Goal: Task Accomplishment & Management: Manage account settings

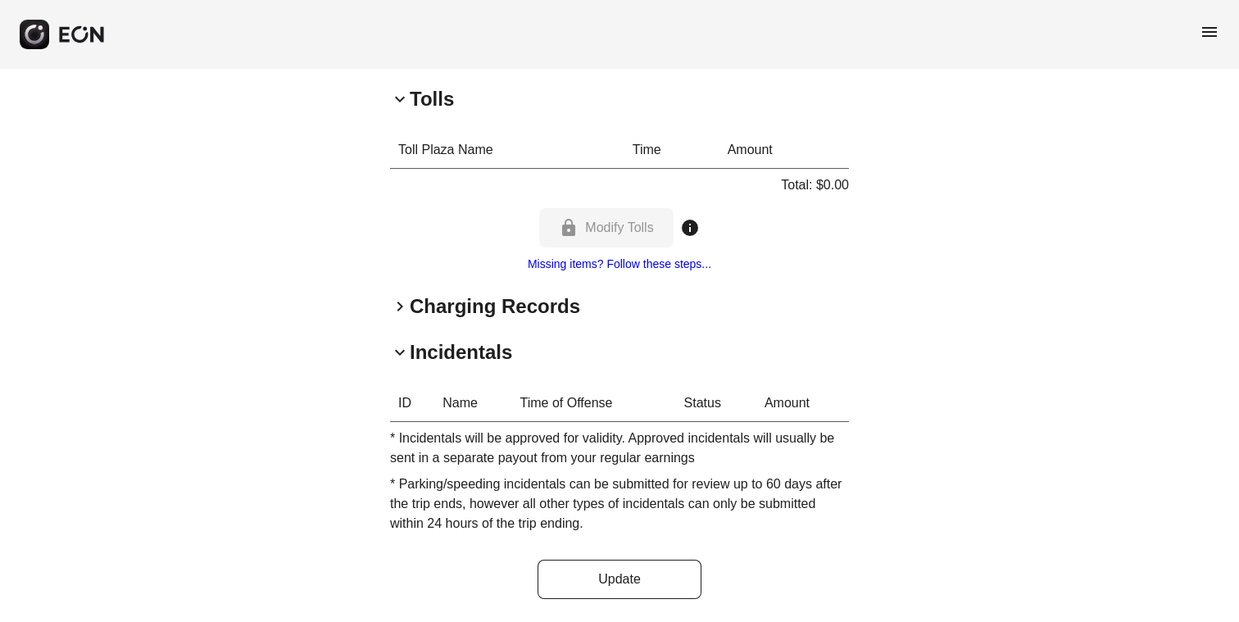
click at [398, 95] on span "keyboard_arrow_down" at bounding box center [400, 99] width 20 height 20
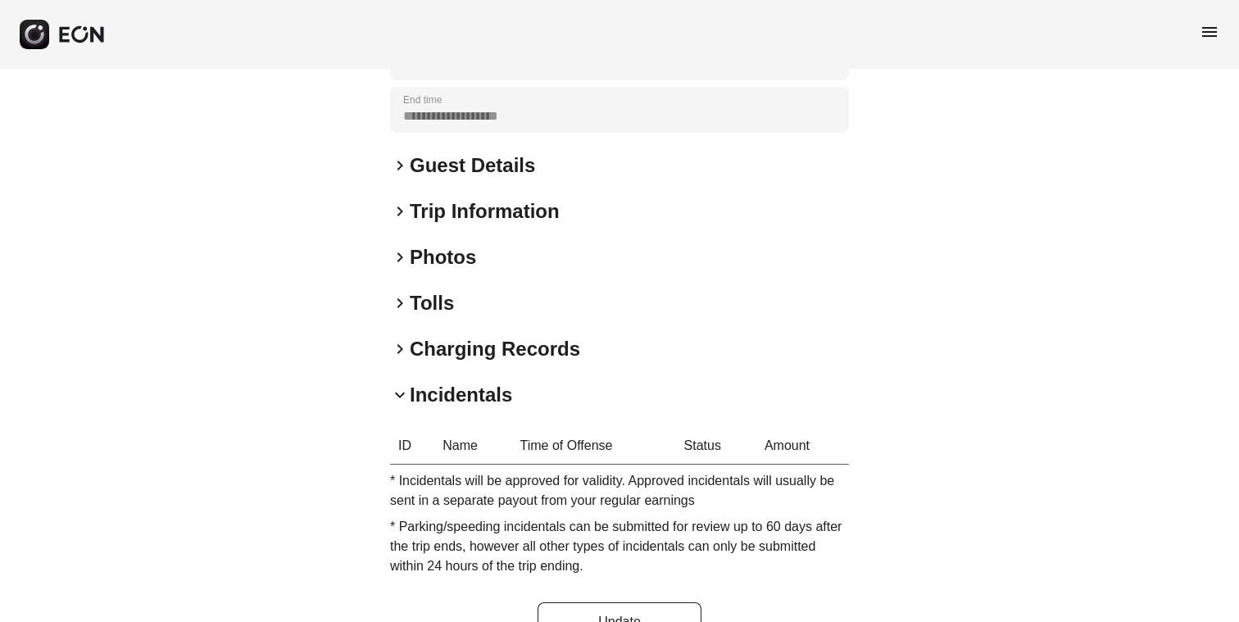
scroll to position [370, 0]
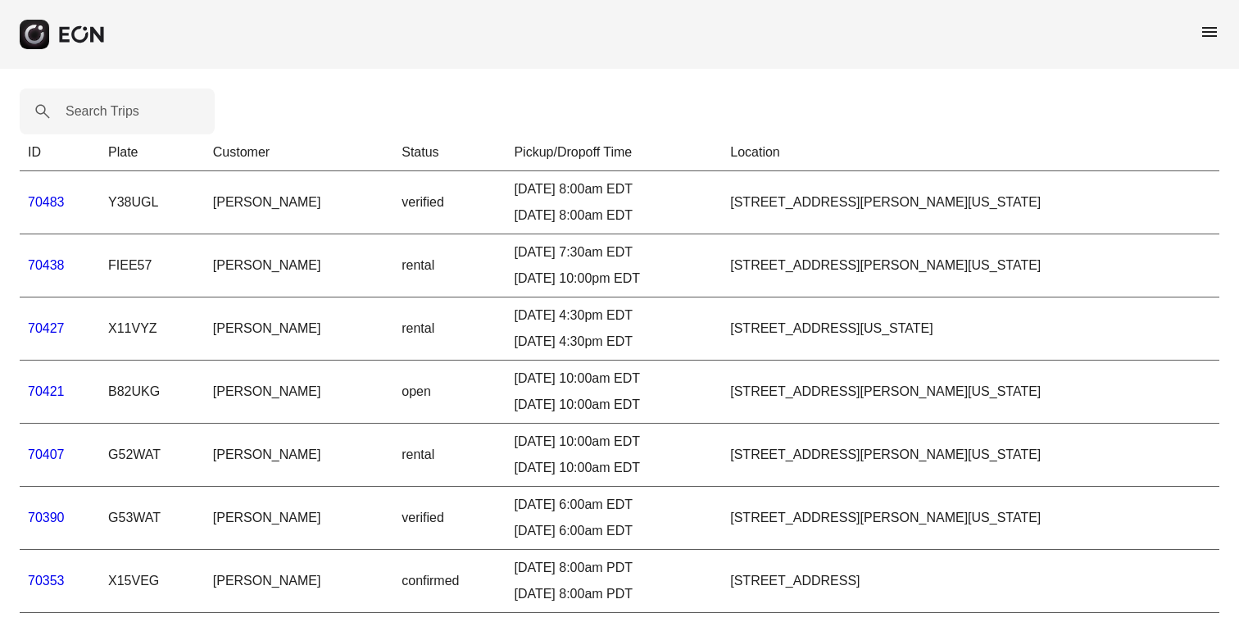
click at [48, 262] on link "70438" at bounding box center [46, 265] width 37 height 14
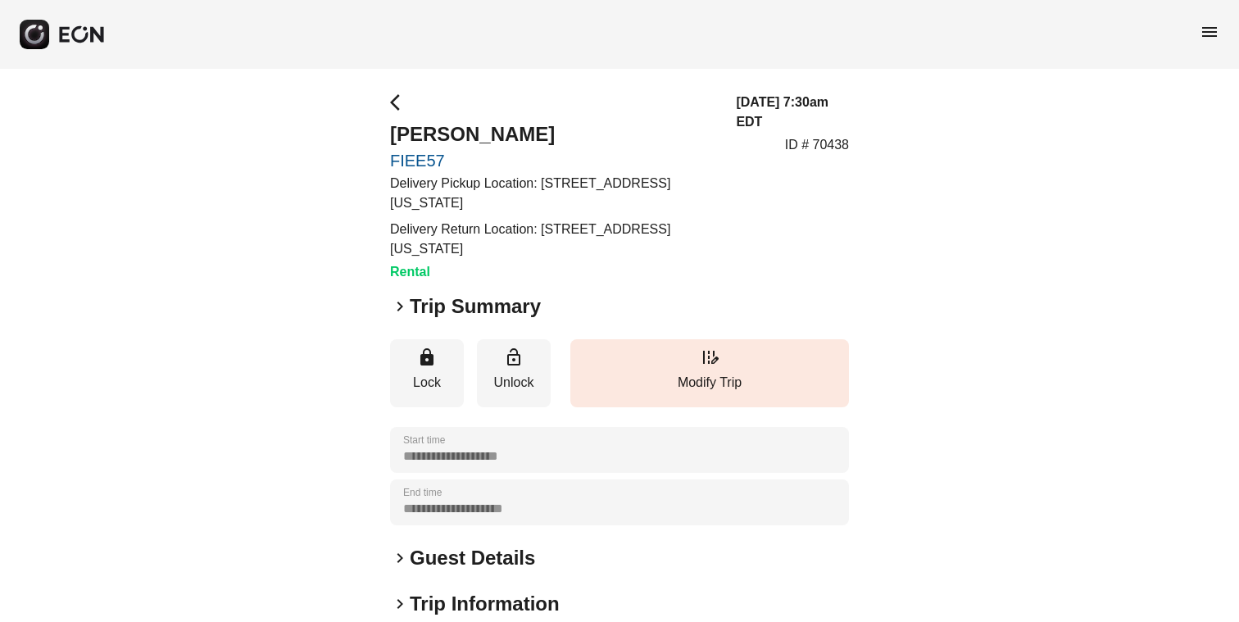
scroll to position [261, 0]
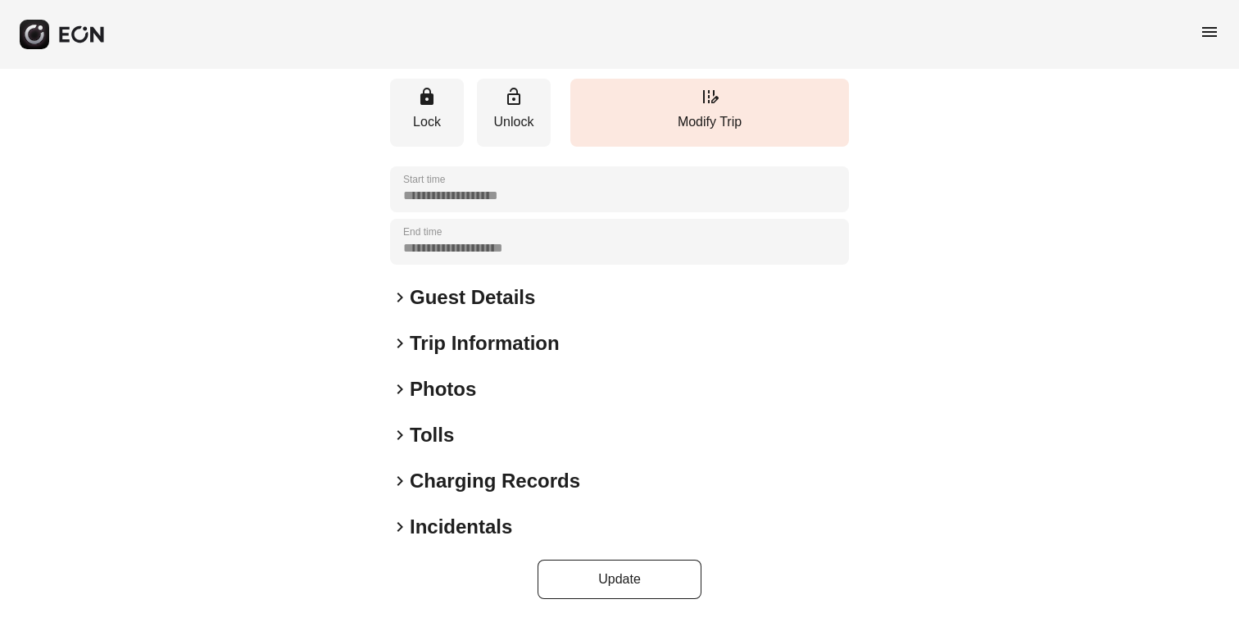
click at [398, 527] on span "keyboard_arrow_right" at bounding box center [400, 527] width 20 height 20
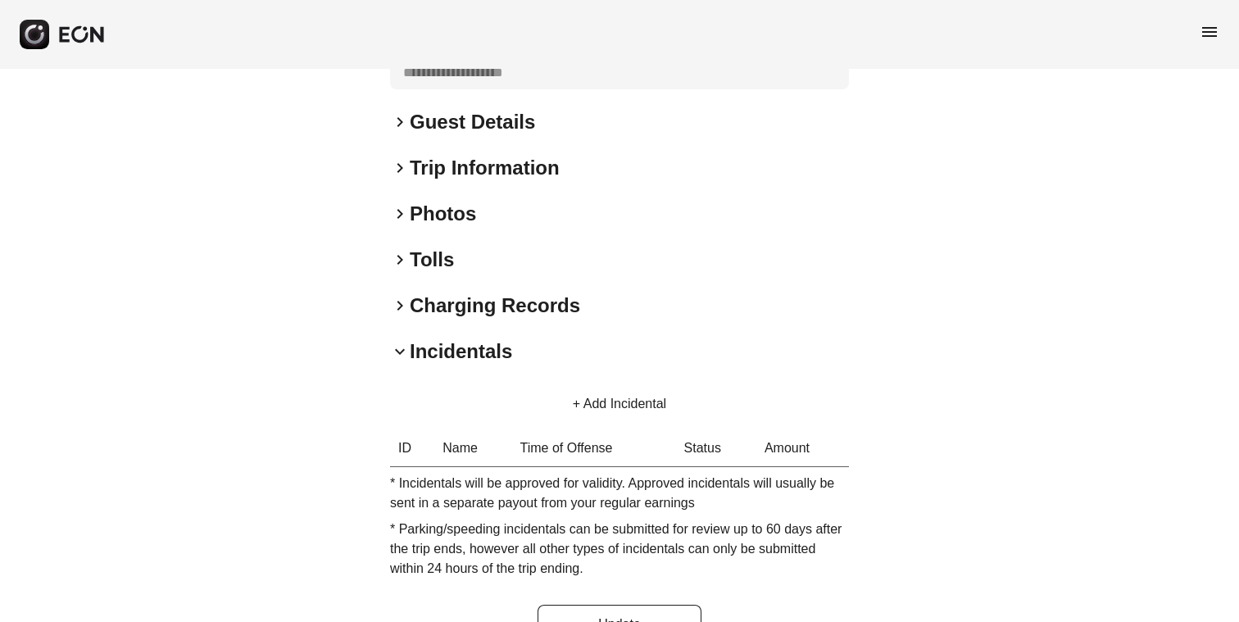
scroll to position [481, 0]
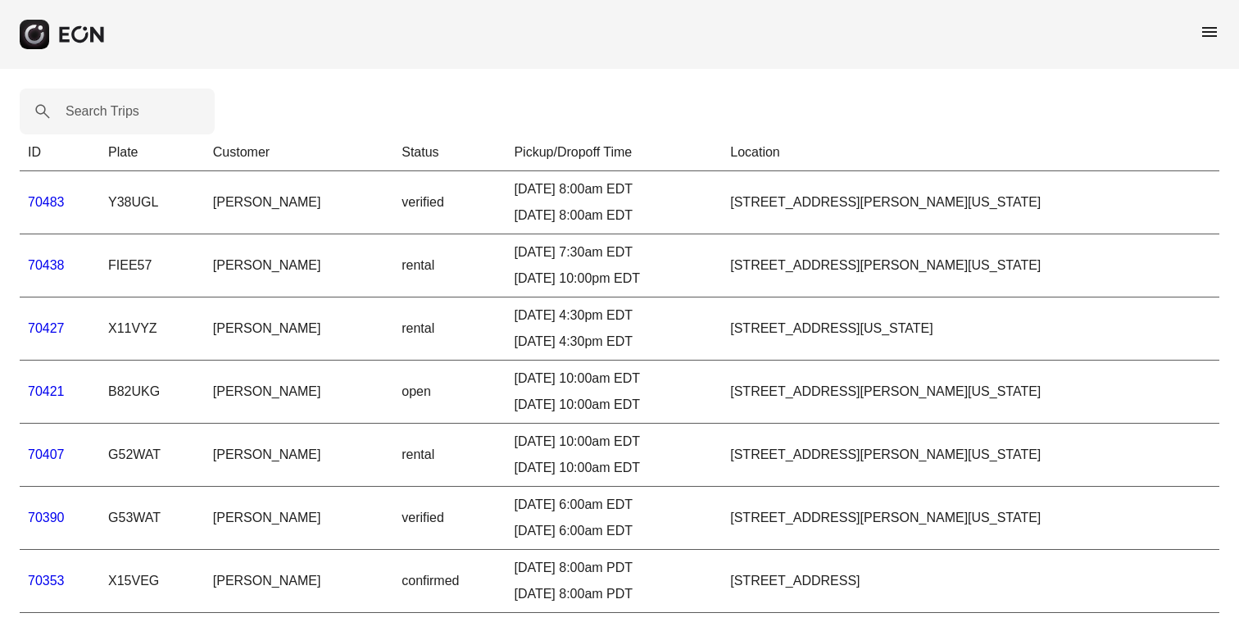
click at [37, 389] on link "70421" at bounding box center [46, 391] width 37 height 14
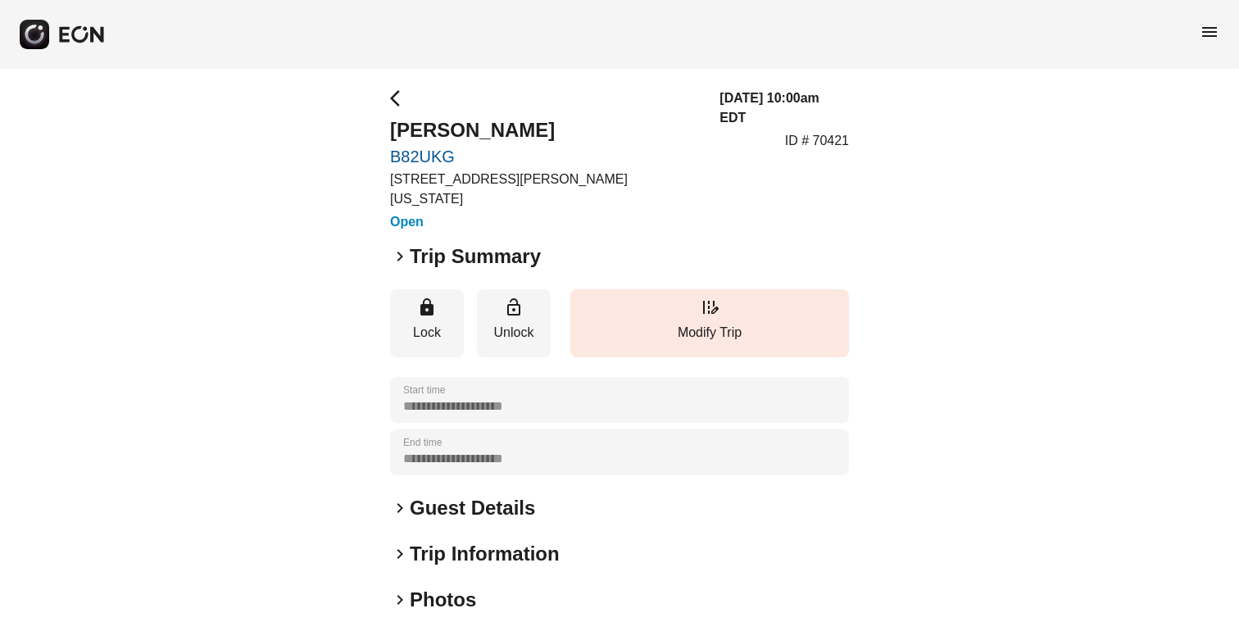
scroll to position [195, 0]
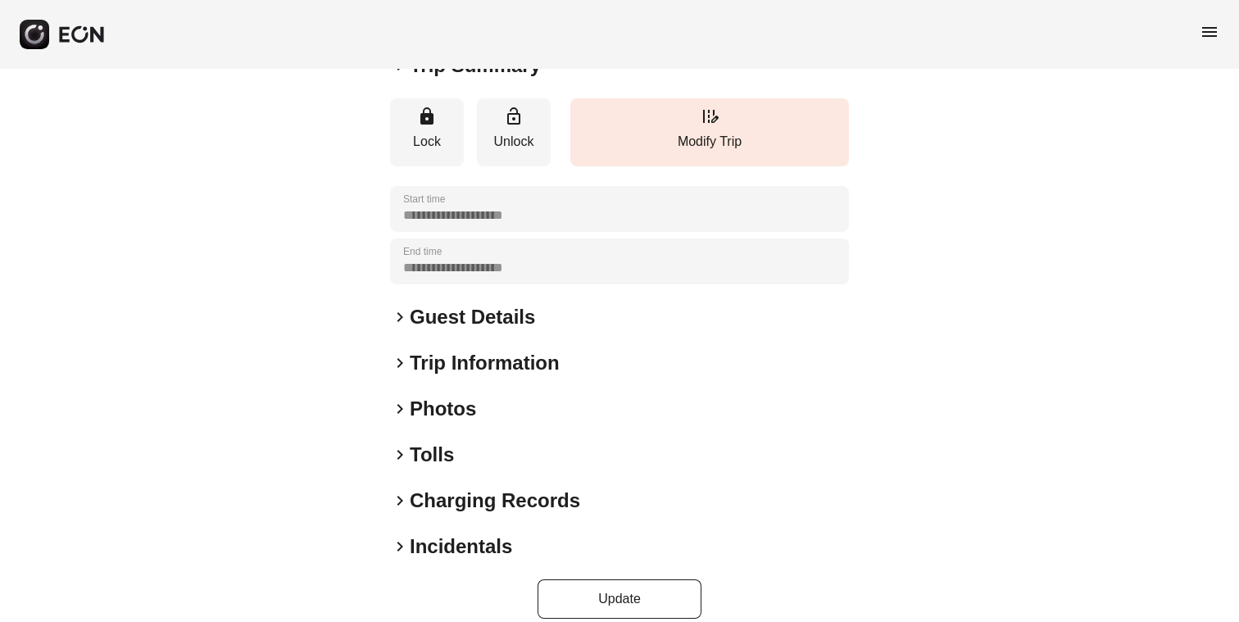
click at [398, 537] on span "keyboard_arrow_right" at bounding box center [400, 547] width 20 height 20
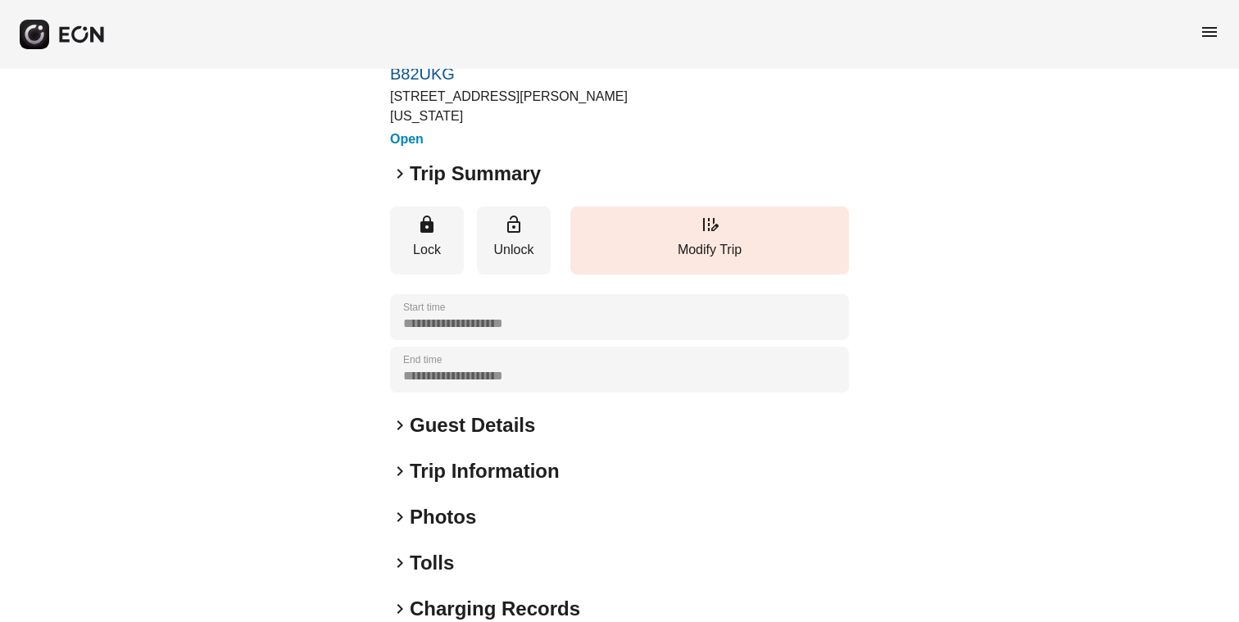
scroll to position [0, 0]
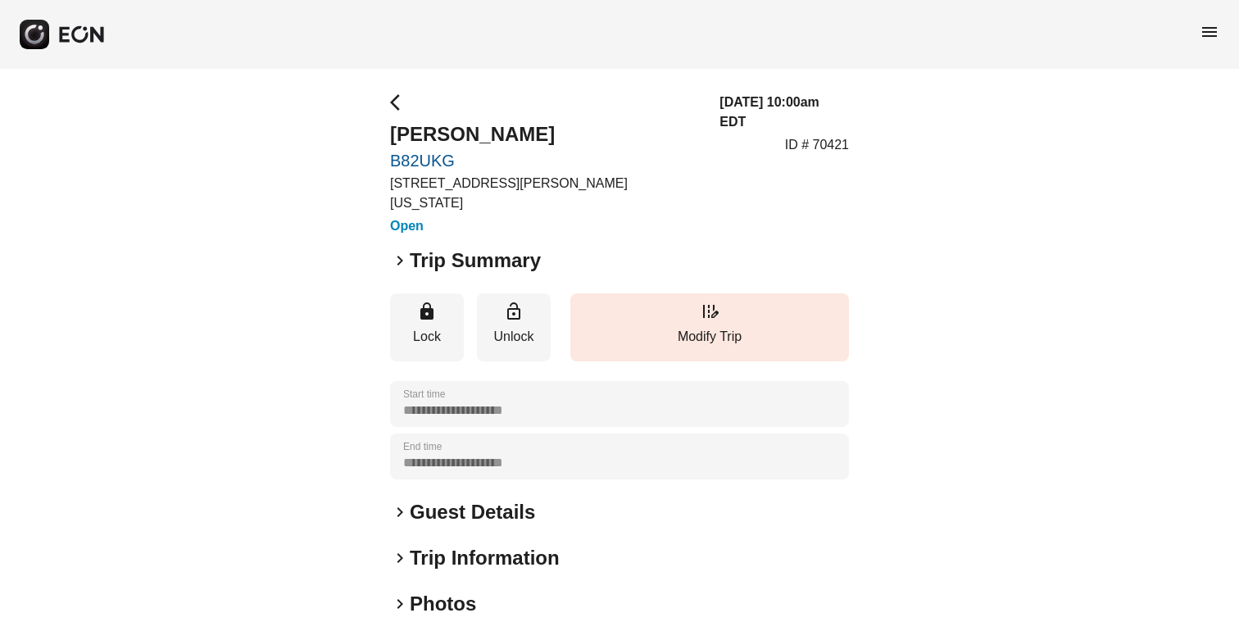
click at [394, 102] on span "arrow_back_ios" at bounding box center [400, 103] width 20 height 20
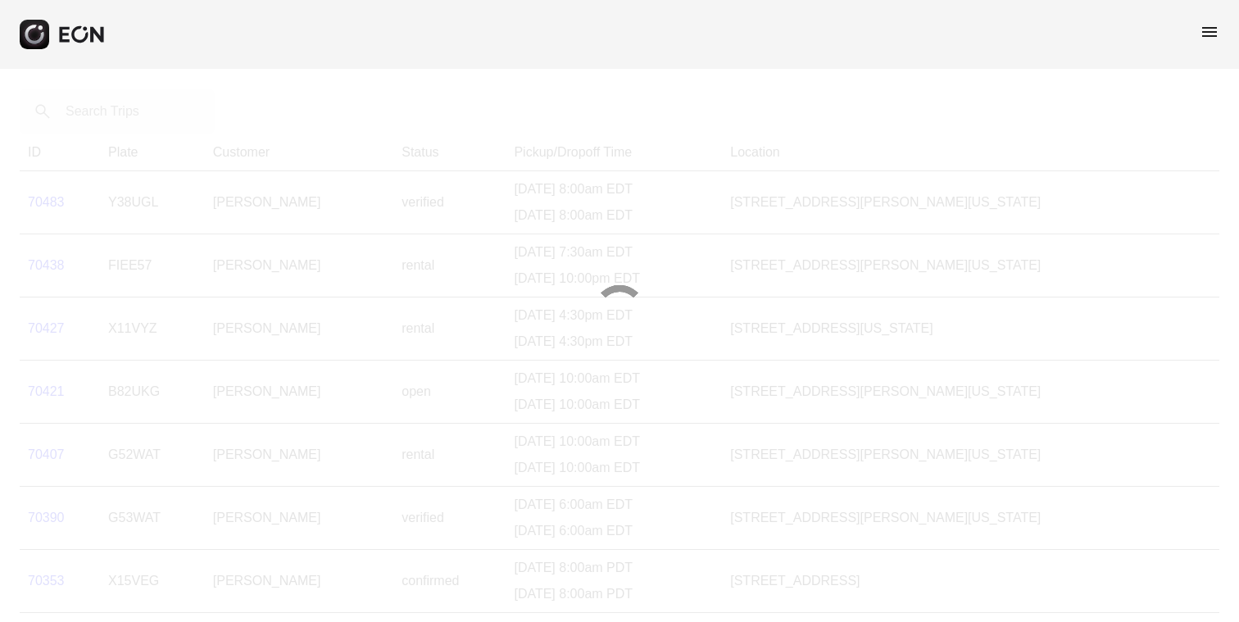
click at [121, 116] on div at bounding box center [619, 311] width 1239 height 622
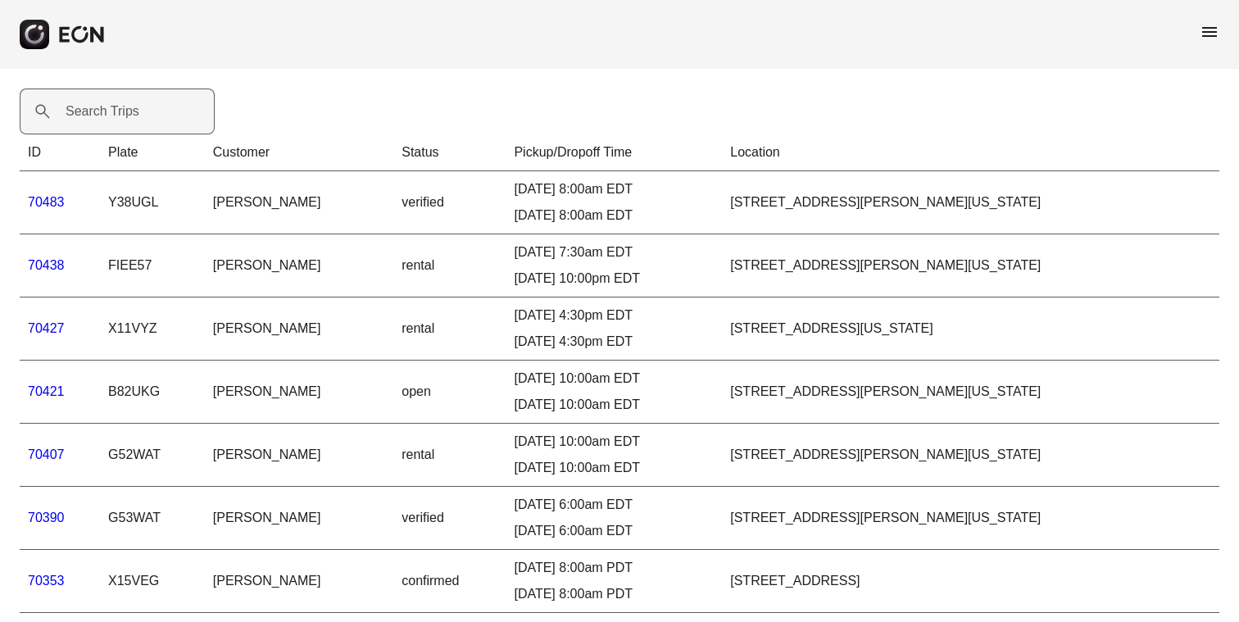
click at [113, 113] on label "Search Trips" at bounding box center [103, 112] width 74 height 20
click at [113, 113] on Trips "Search Trips" at bounding box center [117, 112] width 195 height 46
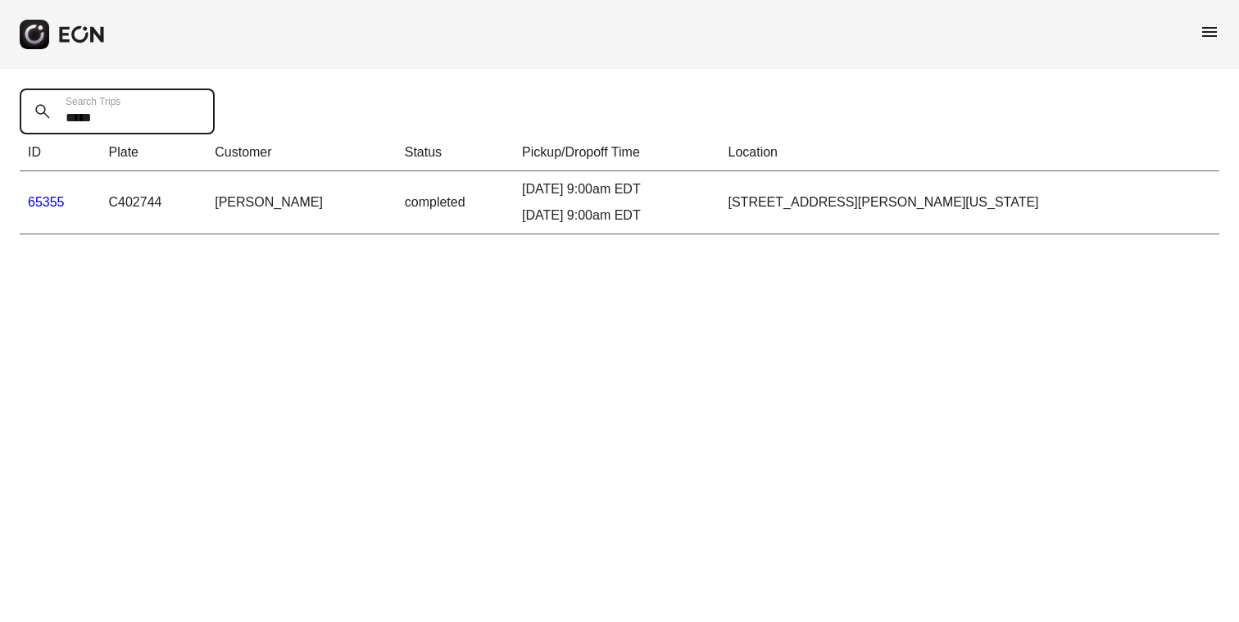
type Trips "*****"
click at [45, 199] on link "65355" at bounding box center [46, 202] width 37 height 14
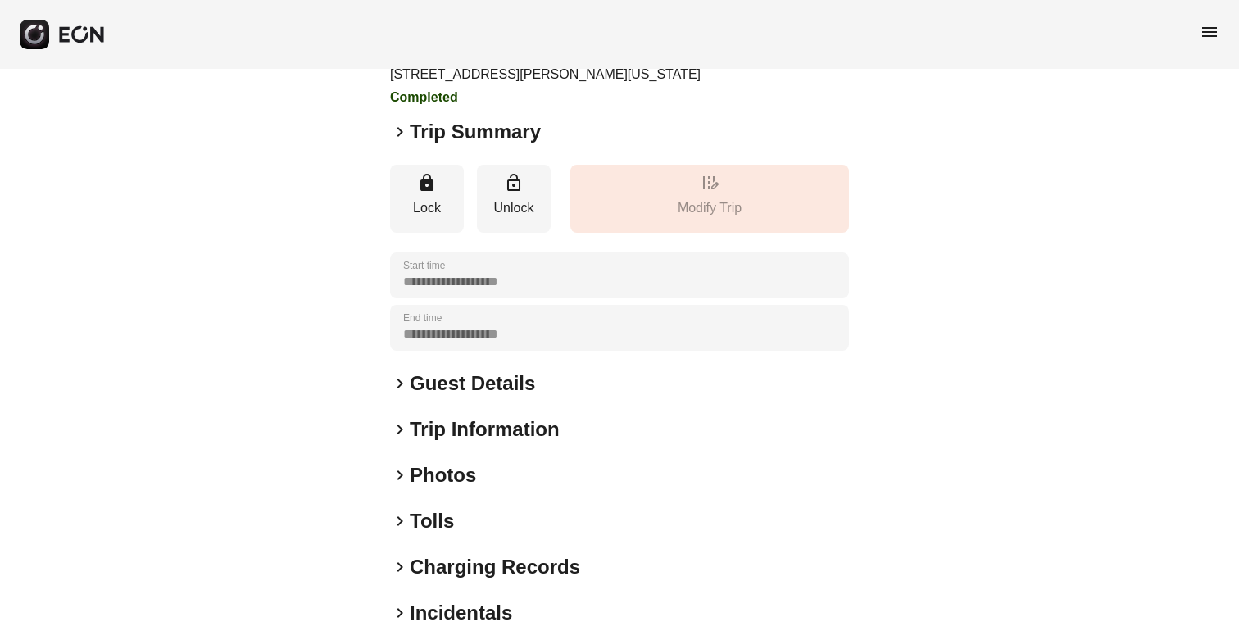
scroll to position [195, 0]
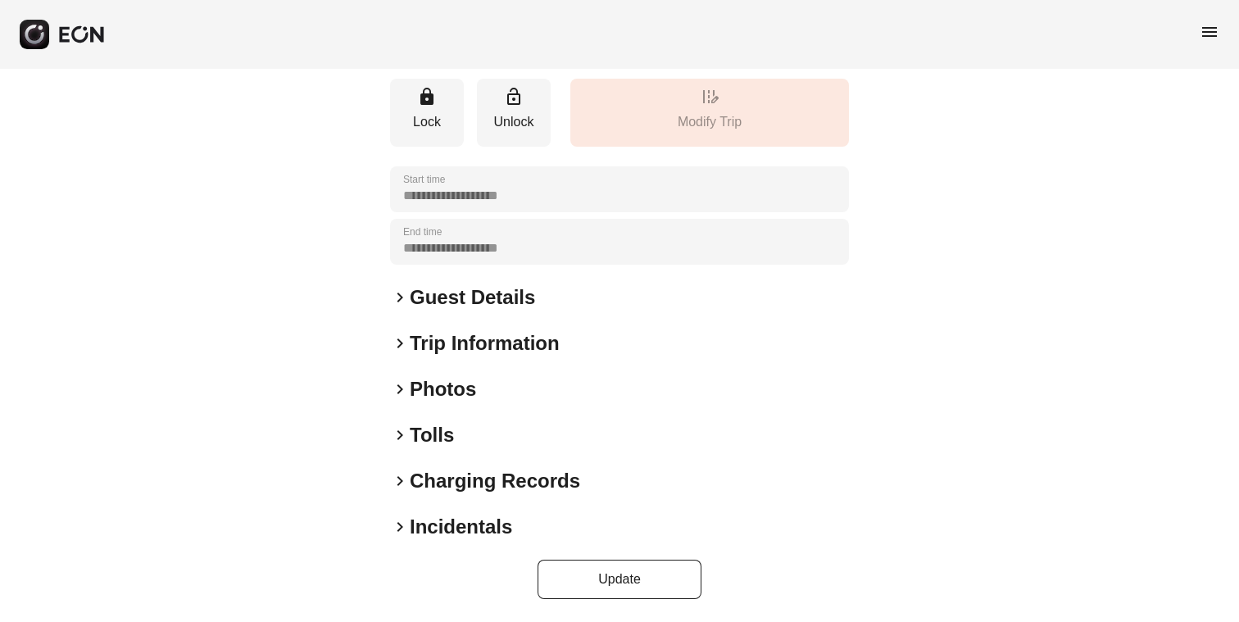
click at [397, 525] on span "keyboard_arrow_right" at bounding box center [400, 527] width 20 height 20
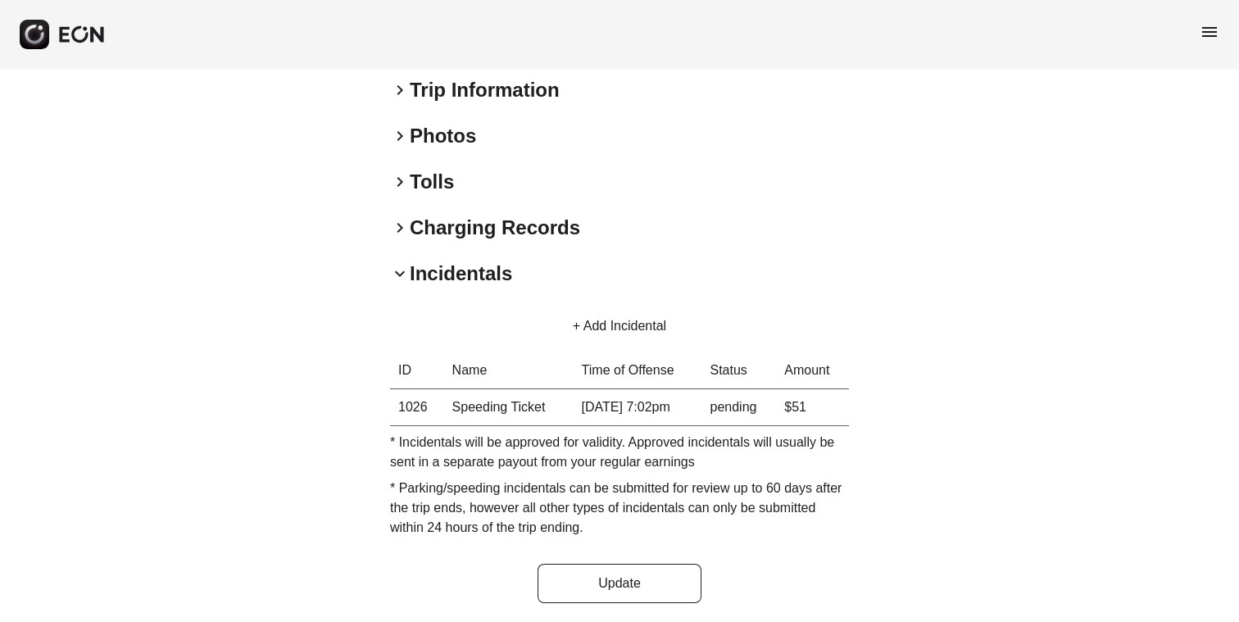
scroll to position [452, 0]
